Goal: Task Accomplishment & Management: Manage account settings

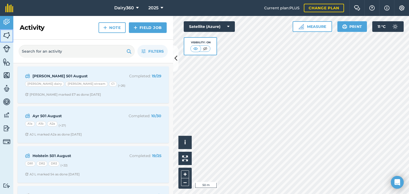
click at [9, 34] on img at bounding box center [6, 35] width 7 height 8
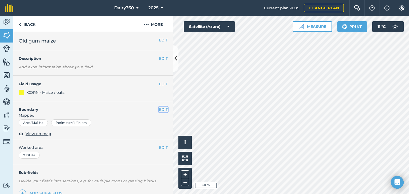
click at [159, 110] on button "EDIT" at bounding box center [163, 110] width 9 height 6
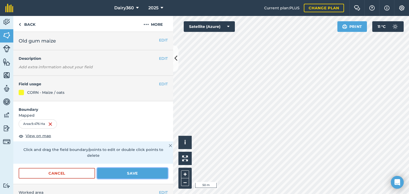
click at [132, 175] on button "Save" at bounding box center [132, 173] width 71 height 11
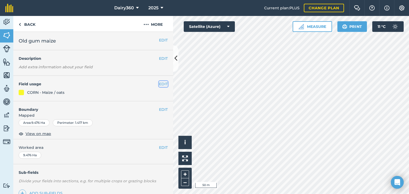
click at [159, 84] on button "EDIT" at bounding box center [163, 84] width 9 height 6
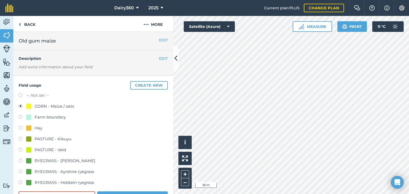
click at [21, 138] on label at bounding box center [22, 139] width 7 height 5
radio input "true"
radio input "false"
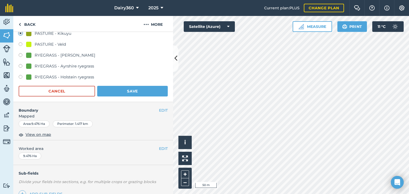
scroll to position [107, 0]
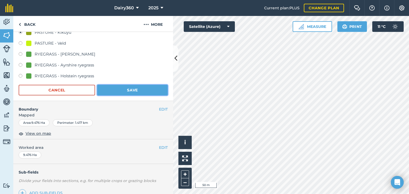
click at [133, 90] on button "Save" at bounding box center [132, 90] width 71 height 11
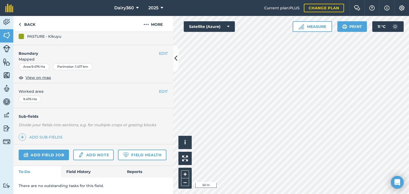
scroll to position [70, 0]
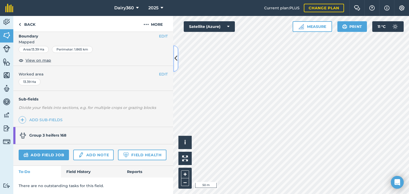
click at [176, 59] on icon at bounding box center [175, 58] width 3 height 9
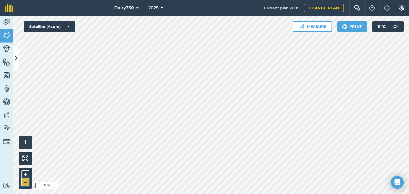
click at [26, 182] on button "–" at bounding box center [25, 183] width 8 height 8
click at [25, 183] on button "–" at bounding box center [25, 183] width 8 height 8
click at [15, 58] on icon at bounding box center [16, 58] width 3 height 9
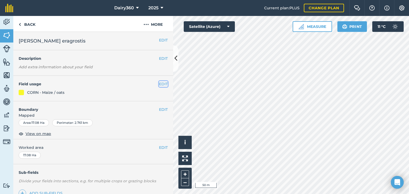
click at [159, 84] on button "EDIT" at bounding box center [163, 84] width 9 height 6
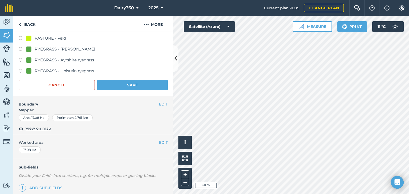
scroll to position [112, 0]
click at [159, 104] on button "EDIT" at bounding box center [163, 104] width 9 height 6
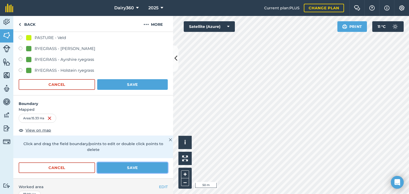
click at [150, 165] on button "Save" at bounding box center [132, 168] width 71 height 11
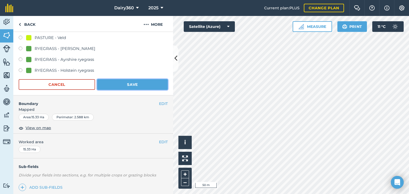
click at [128, 86] on button "Save" at bounding box center [132, 84] width 71 height 11
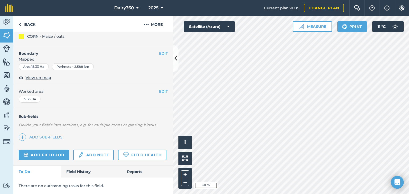
scroll to position [70, 0]
click at [159, 51] on button "EDIT" at bounding box center [163, 54] width 9 height 6
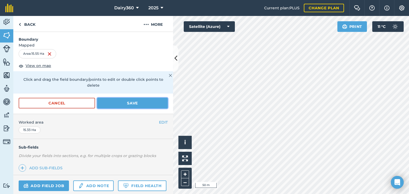
click at [130, 102] on button "Save" at bounding box center [132, 103] width 71 height 11
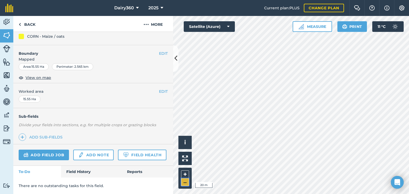
click at [184, 183] on button "–" at bounding box center [185, 183] width 8 height 8
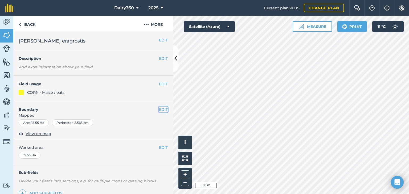
click at [159, 108] on button "EDIT" at bounding box center [163, 110] width 9 height 6
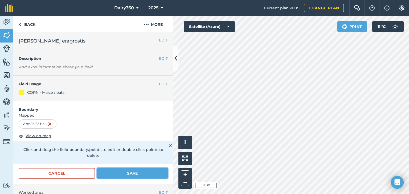
click at [151, 172] on button "Save" at bounding box center [132, 173] width 71 height 11
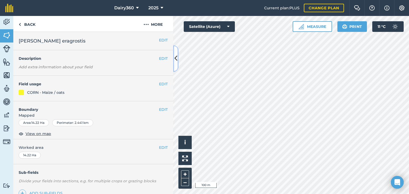
click at [178, 57] on button at bounding box center [175, 58] width 5 height 27
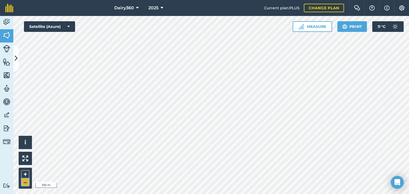
click at [24, 180] on button "–" at bounding box center [25, 183] width 8 height 8
click at [21, 176] on div "+ –" at bounding box center [25, 178] width 13 height 21
click at [26, 173] on button "+" at bounding box center [25, 175] width 8 height 8
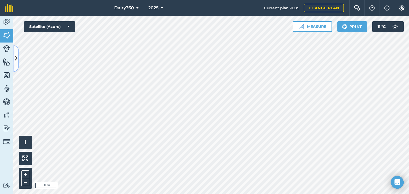
click at [15, 57] on icon at bounding box center [16, 58] width 3 height 9
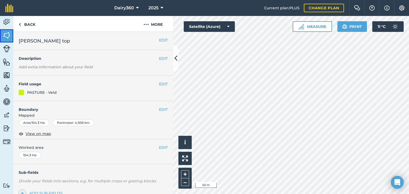
click at [7, 35] on img at bounding box center [6, 35] width 7 height 8
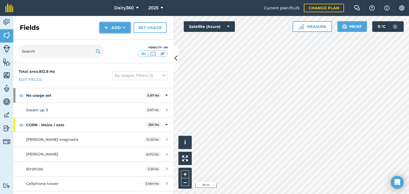
click at [115, 26] on button "Add" at bounding box center [115, 27] width 31 height 11
click at [111, 39] on link "Draw" at bounding box center [114, 40] width 29 height 12
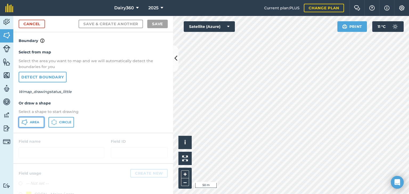
click at [33, 121] on span "Area" at bounding box center [34, 122] width 9 height 4
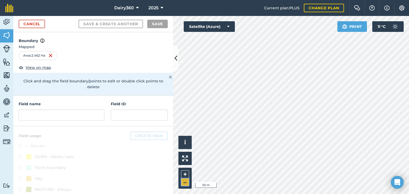
click at [185, 180] on button "–" at bounding box center [185, 183] width 8 height 8
click at [39, 24] on link "Cancel" at bounding box center [32, 24] width 26 height 9
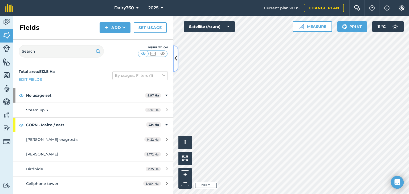
click at [176, 58] on icon at bounding box center [175, 58] width 3 height 9
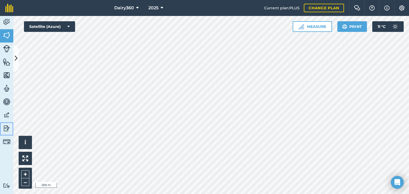
click at [6, 128] on img at bounding box center [6, 129] width 7 height 8
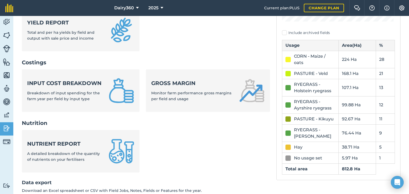
scroll to position [158, 0]
click at [7, 20] on img at bounding box center [6, 22] width 7 height 8
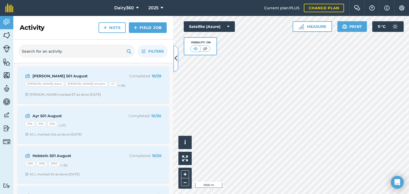
click at [177, 58] on icon at bounding box center [175, 58] width 3 height 9
click at [5, 131] on img at bounding box center [6, 129] width 7 height 8
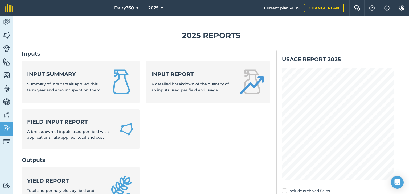
scroll to position [156, 0]
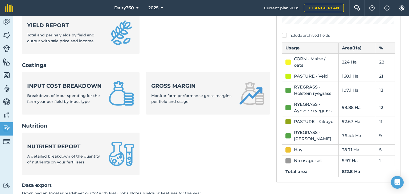
click at [314, 115] on td "RYEGRASS - Ayrshire ryegrass" at bounding box center [310, 107] width 56 height 17
click at [306, 122] on div "PASTURE - Kikuyu" at bounding box center [314, 122] width 40 height 6
click at [6, 35] on img at bounding box center [6, 35] width 7 height 8
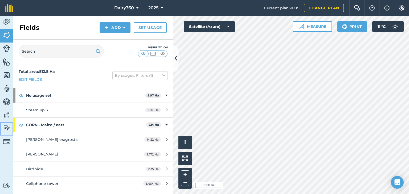
click at [8, 128] on img at bounding box center [6, 129] width 7 height 8
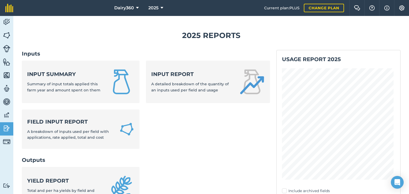
scroll to position [156, 0]
